Goal: Ask a question

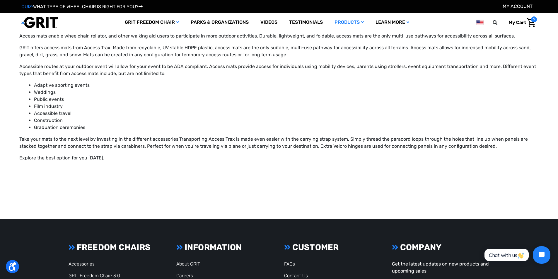
scroll to position [396, 0]
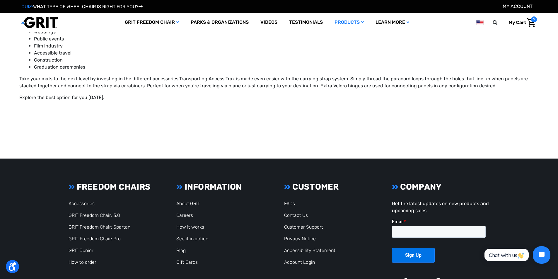
click at [395, 188] on icon at bounding box center [395, 186] width 6 height 7
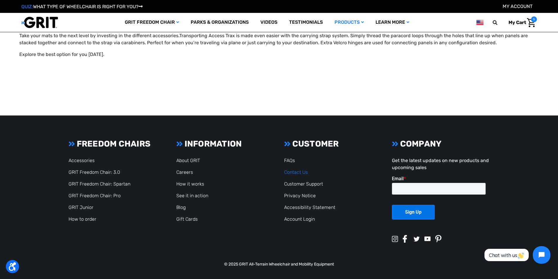
click at [295, 170] on link "Contact Us" at bounding box center [296, 172] width 24 height 6
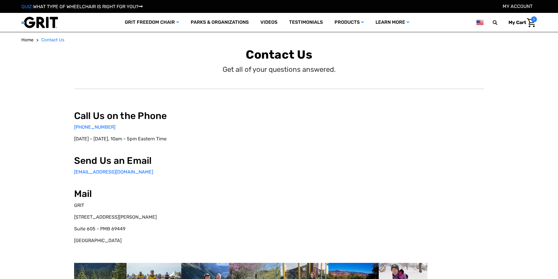
select select "US"
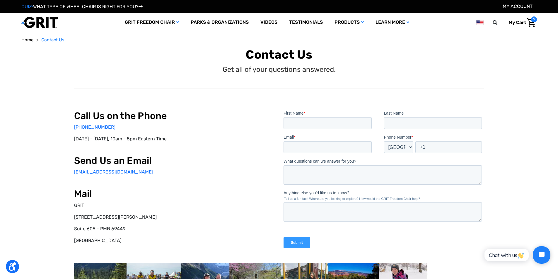
click at [530, 24] on img "Cart with 5 items" at bounding box center [531, 22] width 8 height 9
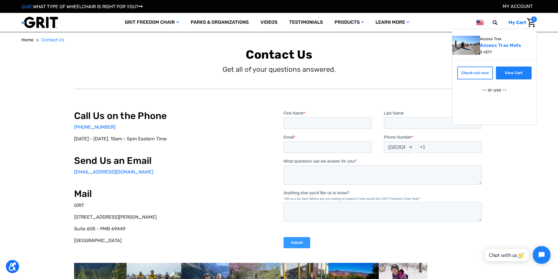
click at [510, 73] on link "View Cart" at bounding box center [514, 72] width 36 height 13
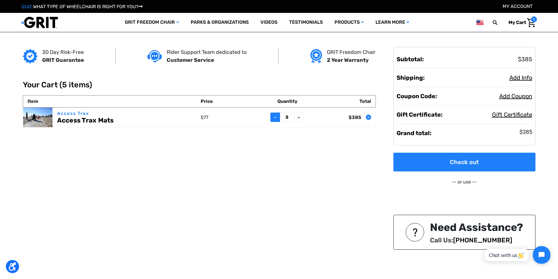
click at [275, 118] on icon at bounding box center [275, 117] width 5 height 5
click at [369, 118] on icon "Remove Access Trax Mats from cart" at bounding box center [369, 117] width 4 height 4
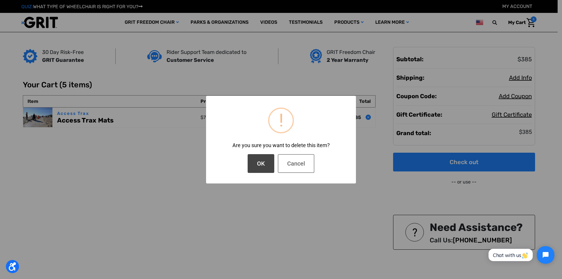
click at [264, 167] on button "OK" at bounding box center [261, 163] width 27 height 19
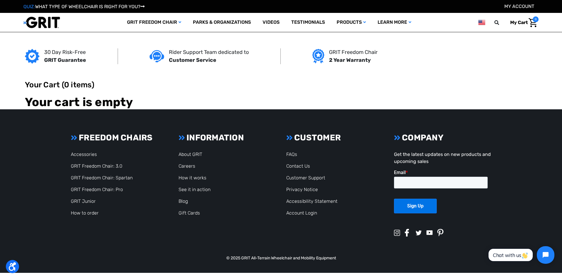
click at [525, 254] on img "button" at bounding box center [525, 255] width 6 height 6
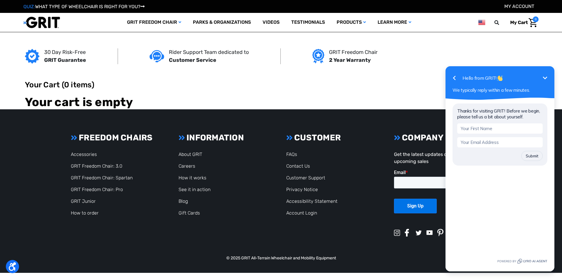
click at [478, 129] on input "text" at bounding box center [500, 128] width 86 height 10
type input "lise"
click at [483, 144] on input "email" at bounding box center [500, 142] width 86 height 10
type input "theoluse@aol.com"
click at [537, 156] on button "Submit" at bounding box center [532, 156] width 21 height 10
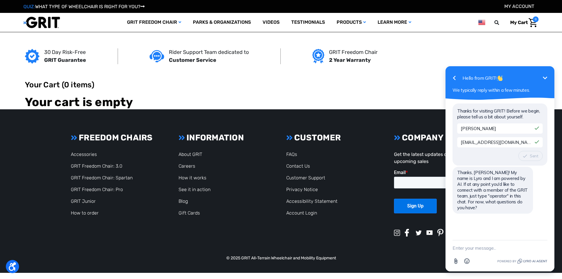
click at [477, 250] on textarea "New message" at bounding box center [500, 247] width 95 height 15
type textarea "do you rent access mats?"
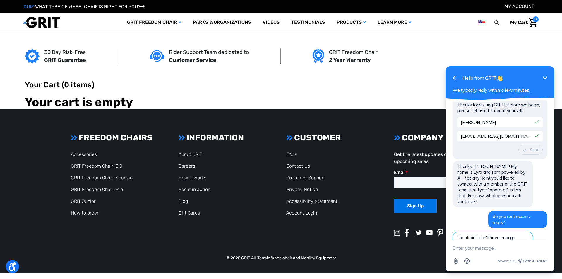
scroll to position [54, 0]
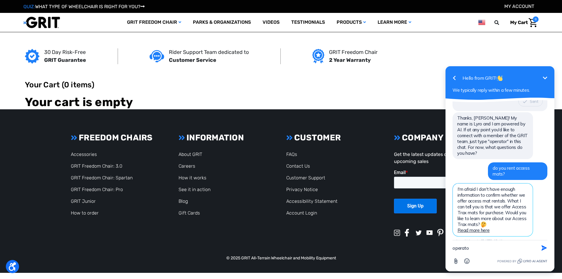
type textarea "operator"
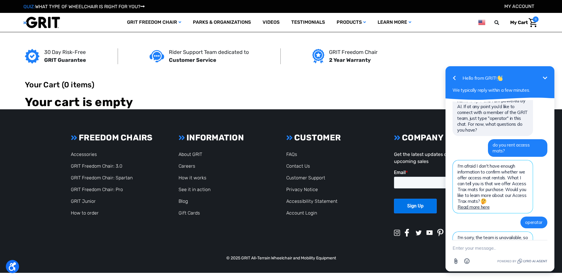
scroll to position [102, 0]
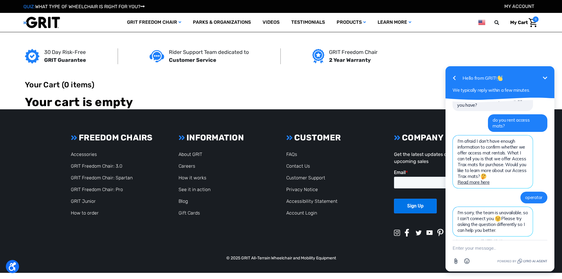
click at [547, 77] on icon "Minimize" at bounding box center [545, 77] width 4 height 3
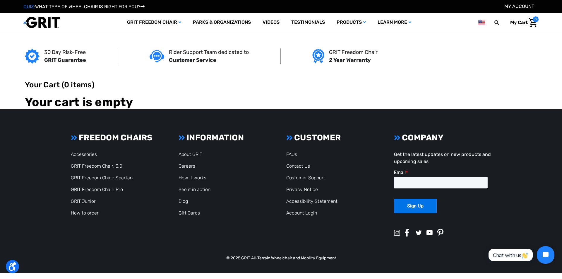
click at [345, 75] on div "30 Day Risk-Free GRIT Guarantee Rider Support Team dedicated to Customer Servic…" at bounding box center [281, 70] width 520 height 77
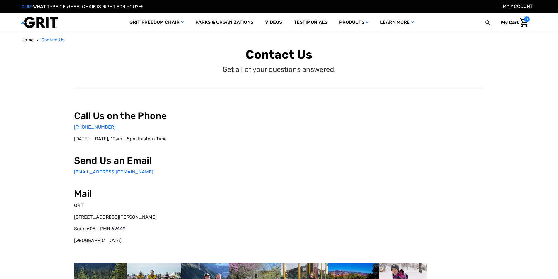
select select "US"
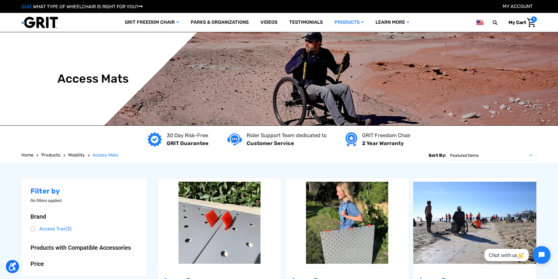
click at [5, 6] on div "QUIZ: WHAT TYPE OF WHEELCHAIR IS RIGHT FOR YOU? My Account" at bounding box center [279, 6] width 558 height 13
